Goal: Find specific page/section: Find specific page/section

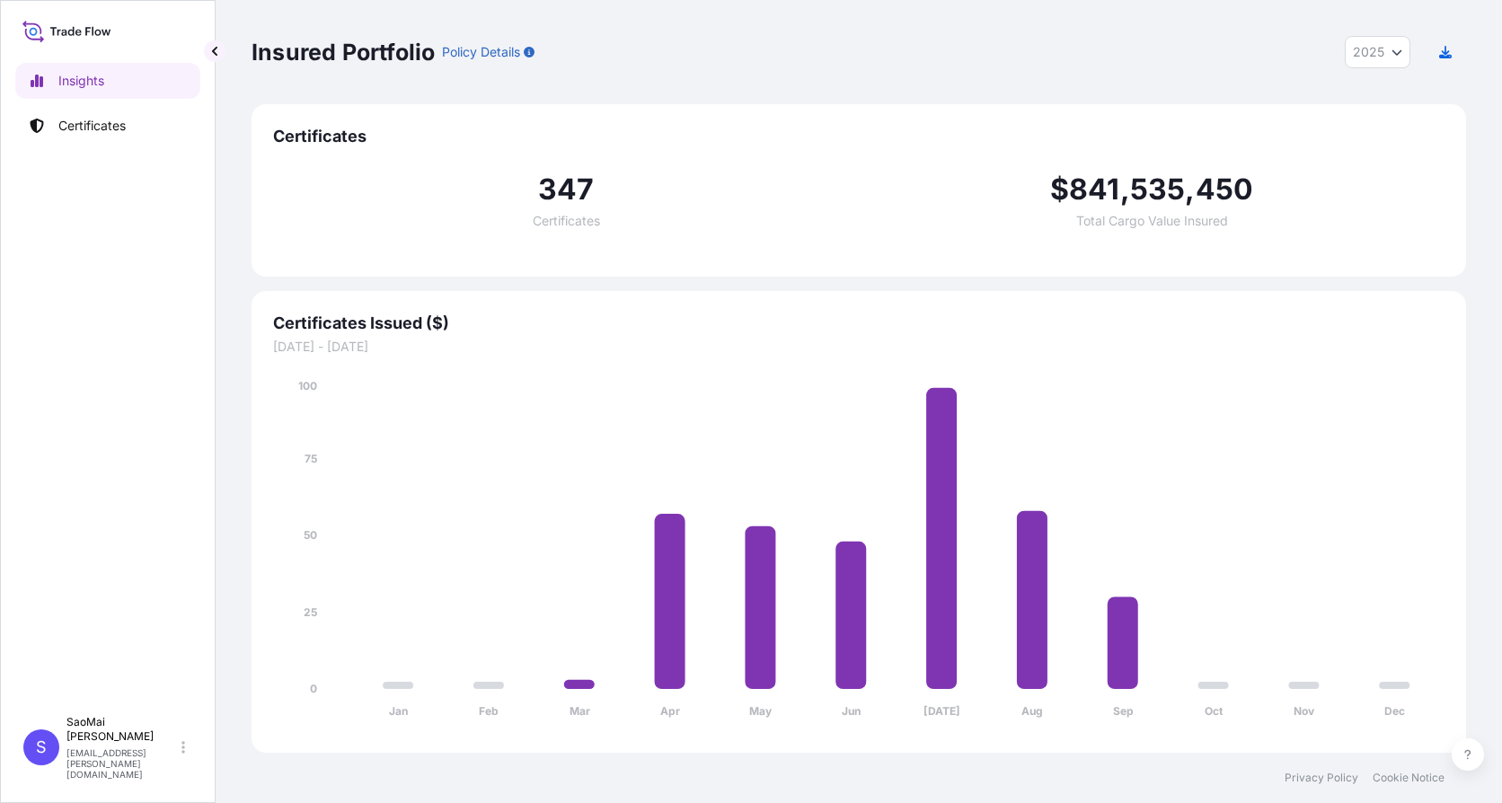
select select "2025"
click at [562, 189] on span "347" at bounding box center [566, 189] width 57 height 29
click at [573, 209] on div "347 Certificates" at bounding box center [566, 201] width 586 height 52
click at [96, 120] on p "Certificates" at bounding box center [91, 126] width 67 height 18
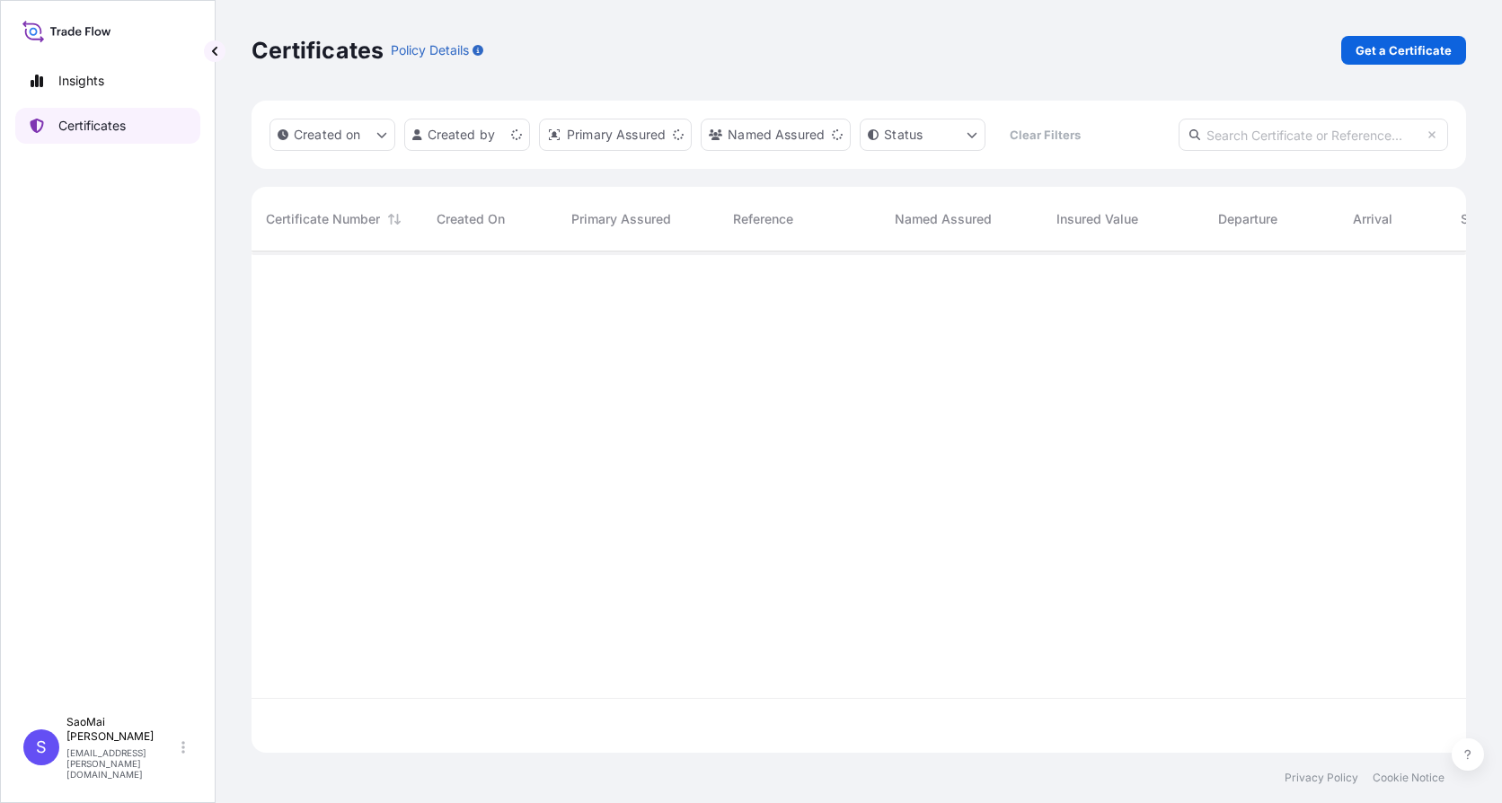
scroll to position [498, 1201]
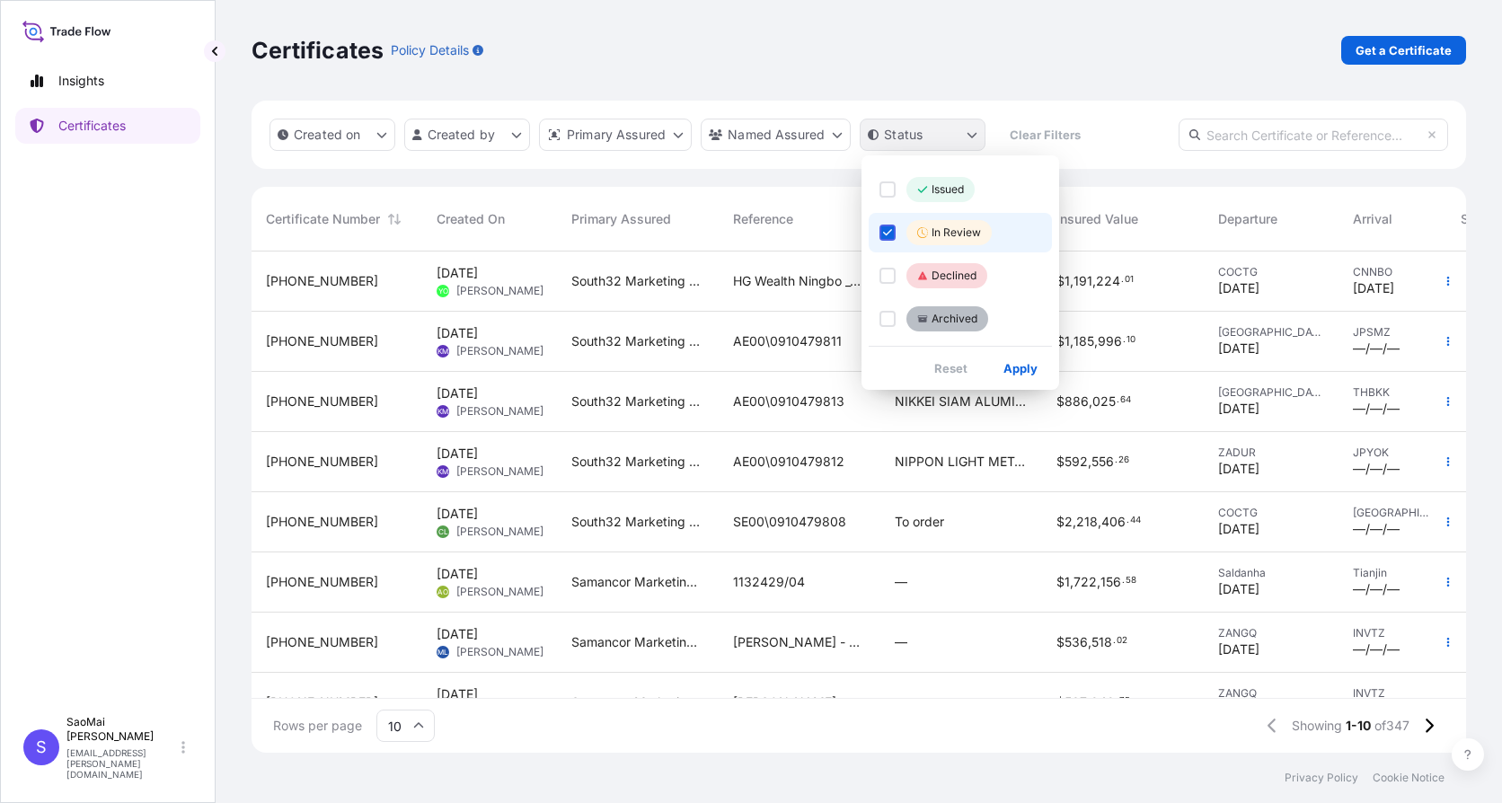
click at [947, 137] on html "Insights Certificates S [PERSON_NAME] [EMAIL_ADDRESS][PERSON_NAME][DOMAIN_NAME]…" at bounding box center [751, 401] width 1502 height 803
click at [884, 236] on icon "Select Option" at bounding box center [888, 232] width 10 height 11
click at [886, 276] on div "Select Option" at bounding box center [887, 276] width 16 height 16
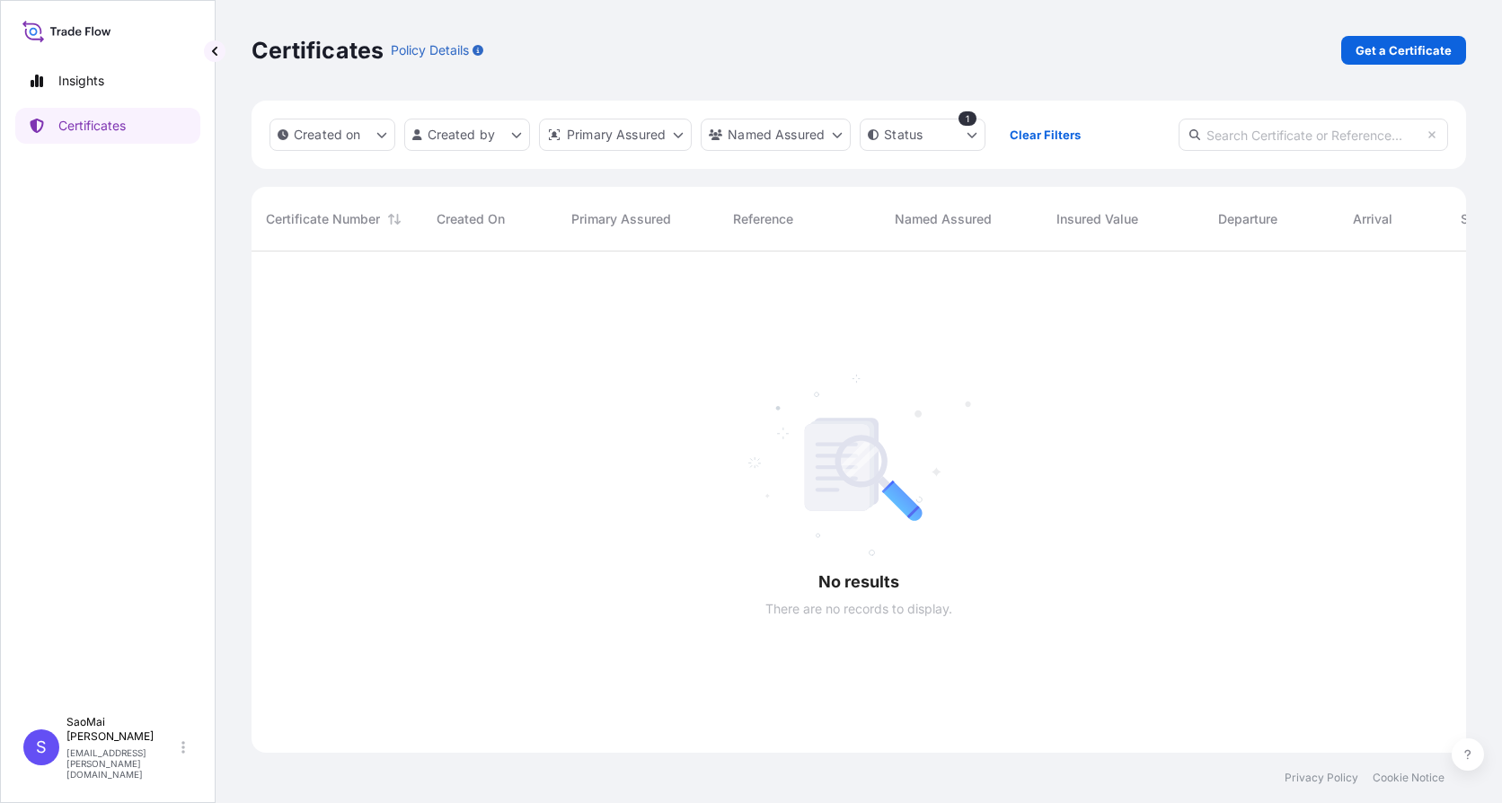
scroll to position [552, 1201]
click at [899, 136] on html "Insights Certificates S [PERSON_NAME] [PERSON_NAME][EMAIL_ADDRESS][DOMAIN_NAME]…" at bounding box center [751, 401] width 1502 height 803
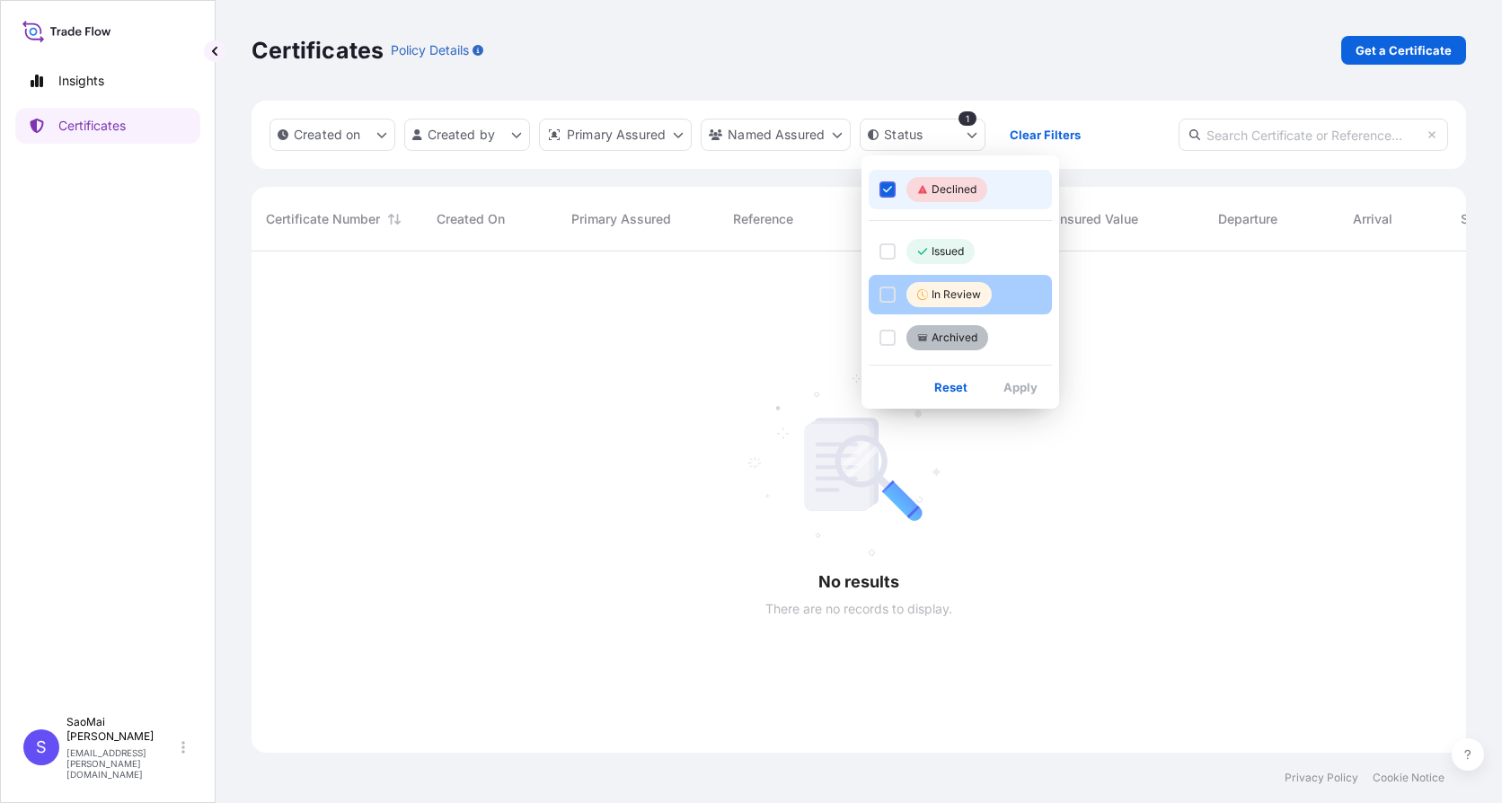
click at [888, 294] on div "Select Option" at bounding box center [887, 295] width 16 height 16
